Goal: Information Seeking & Learning: Learn about a topic

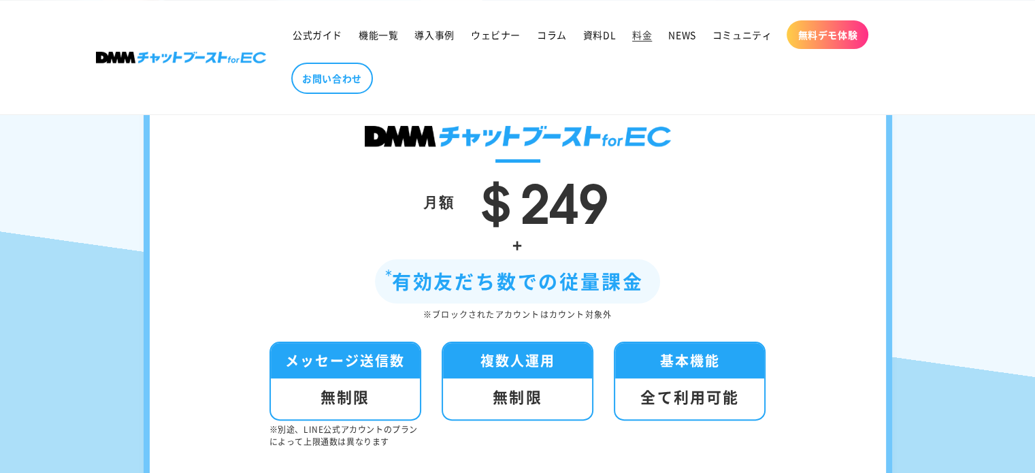
scroll to position [235, 0]
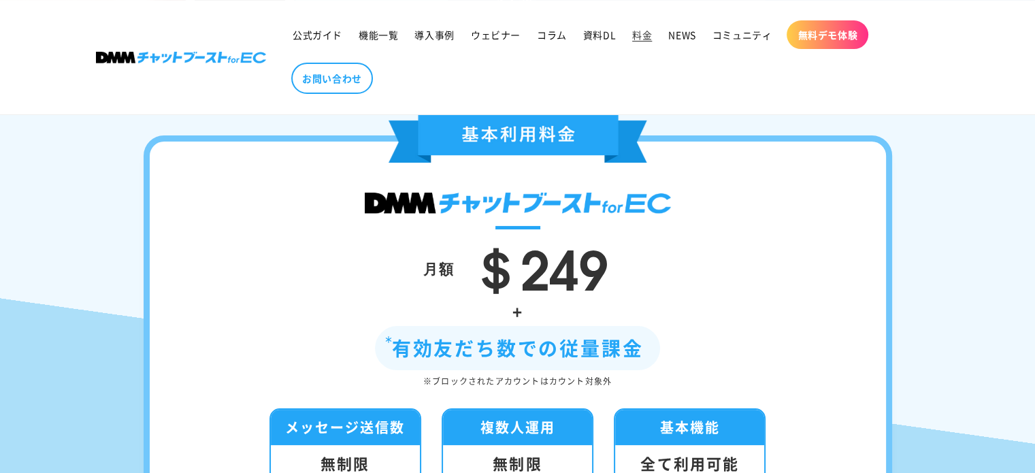
click at [590, 61] on ul "公式ガイド 機能一覧 導入事例 ウェビナー コラム 資料DL 料金 NEWS コミュニティ 無料デモ体験 お問い合わせ" at bounding box center [604, 57] width 641 height 87
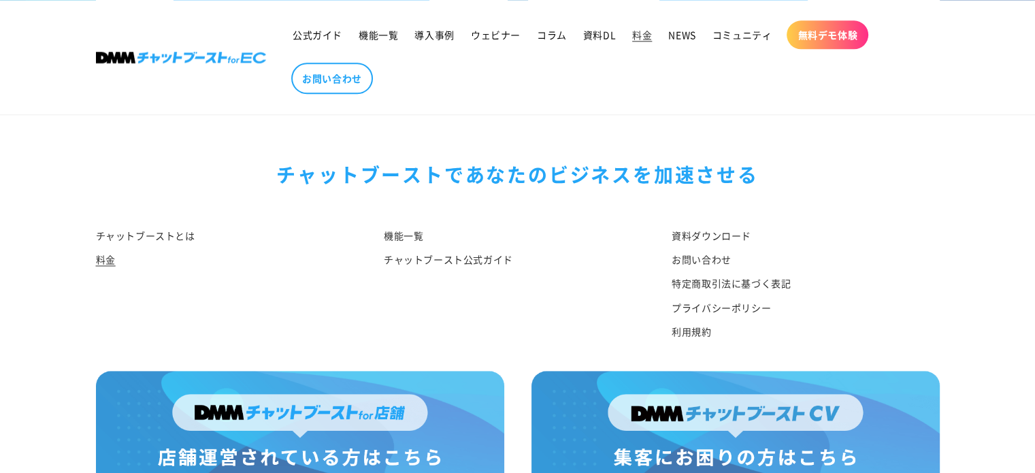
scroll to position [1758, 0]
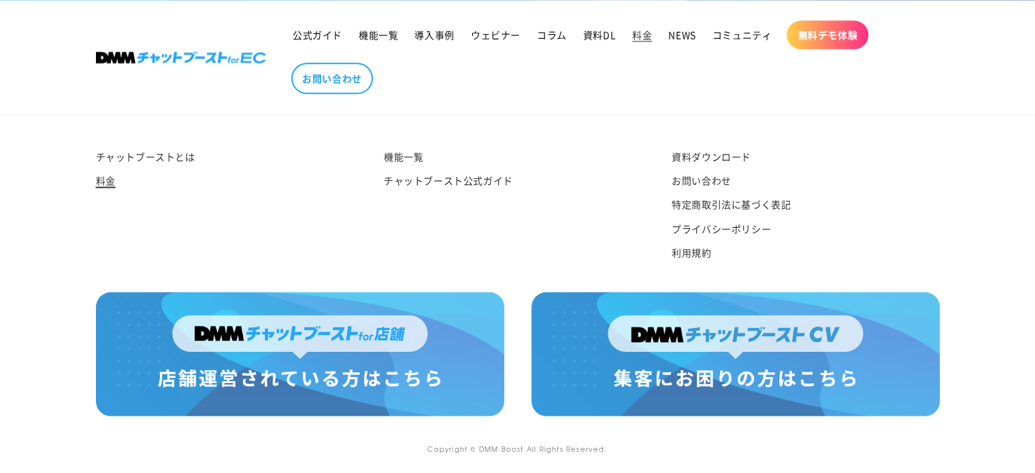
click at [103, 179] on link "料金" at bounding box center [106, 181] width 20 height 24
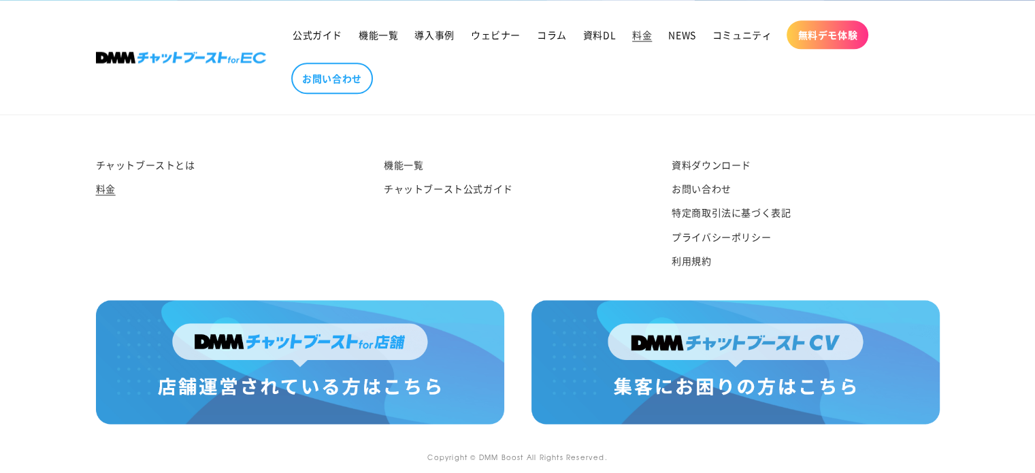
scroll to position [1758, 0]
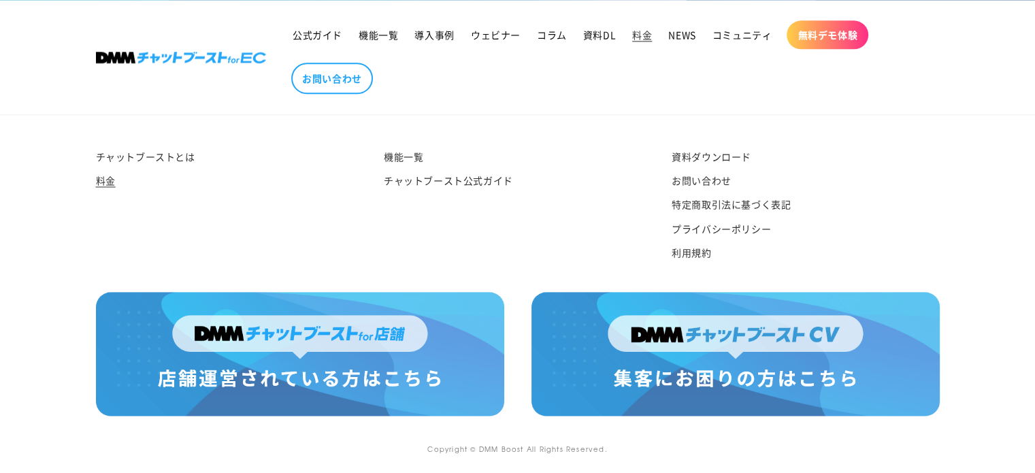
click at [93, 236] on div "チャットブーストとは 料金" at bounding box center [219, 208] width 288 height 125
